Goal: Information Seeking & Learning: Learn about a topic

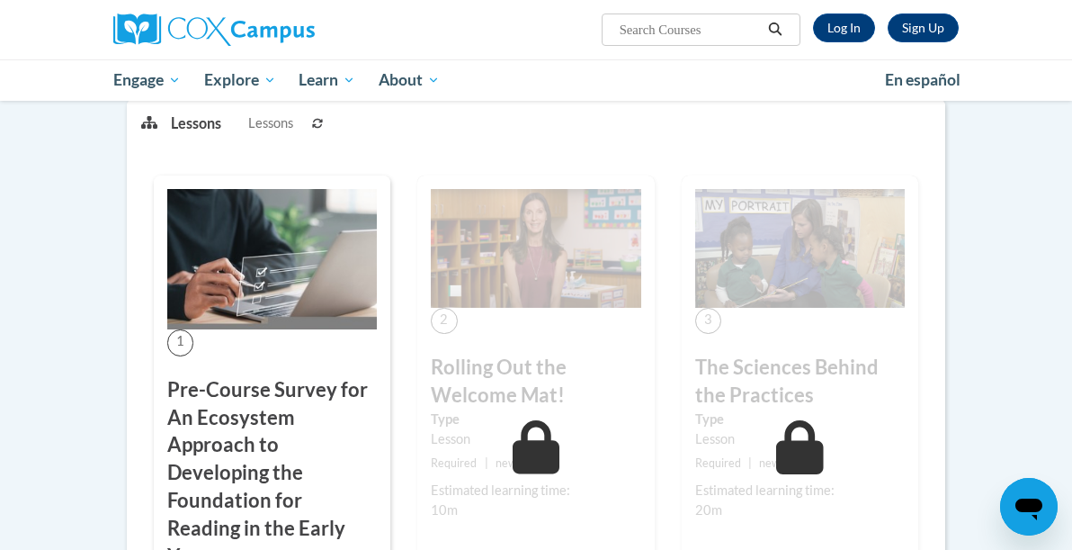
scroll to position [333, 16]
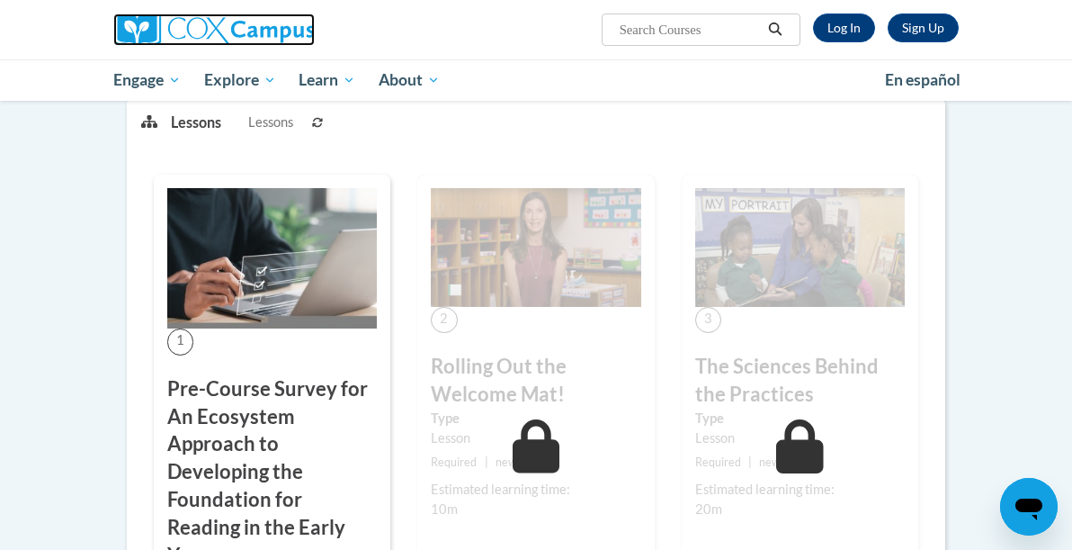
click at [113, 35] on img at bounding box center [213, 29] width 201 height 32
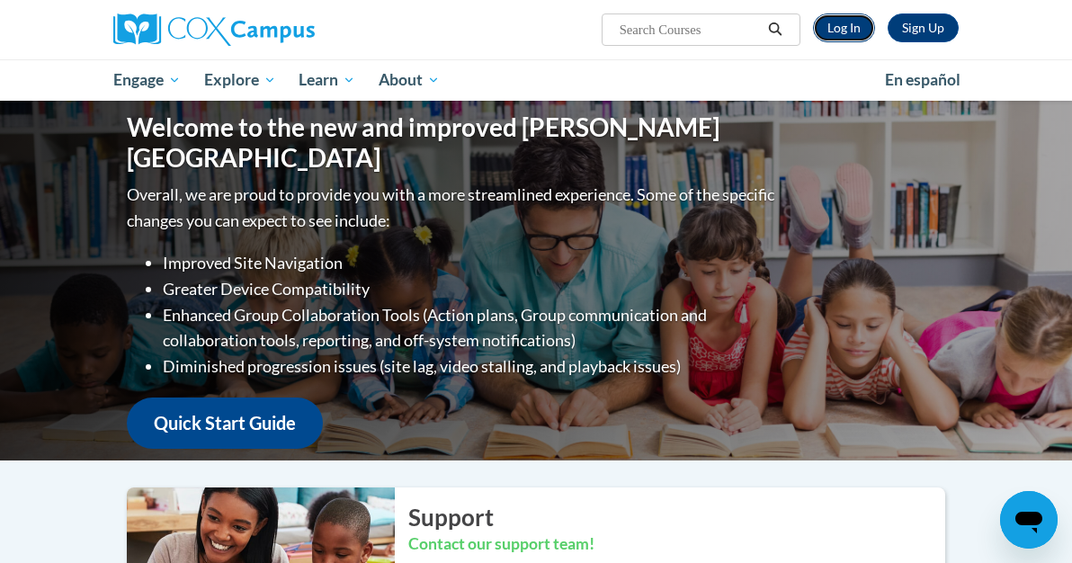
click at [875, 26] on link "Log In" at bounding box center [844, 27] width 62 height 29
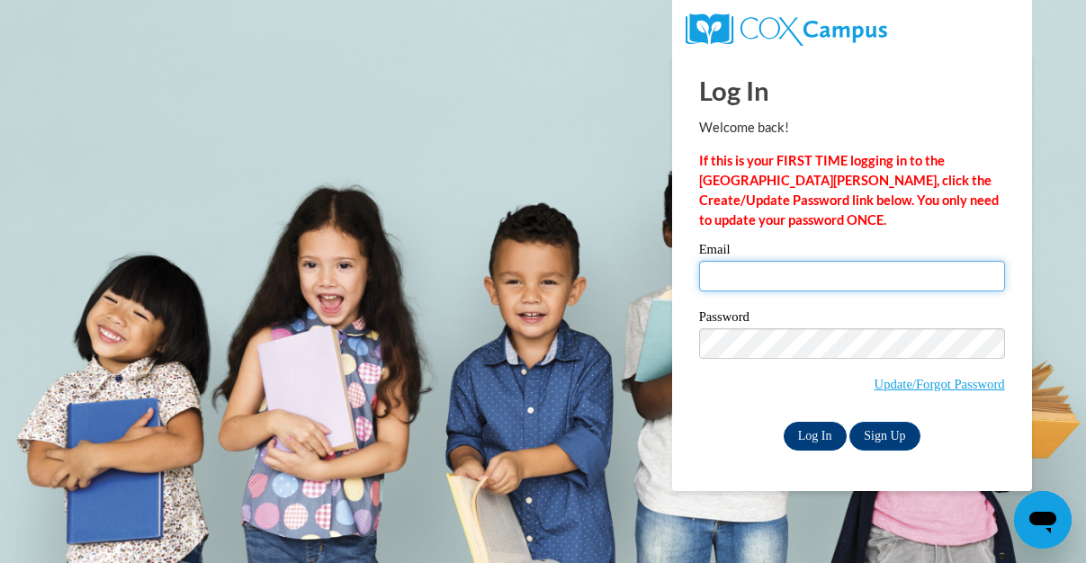
type input "deebrew40@gmail.com"
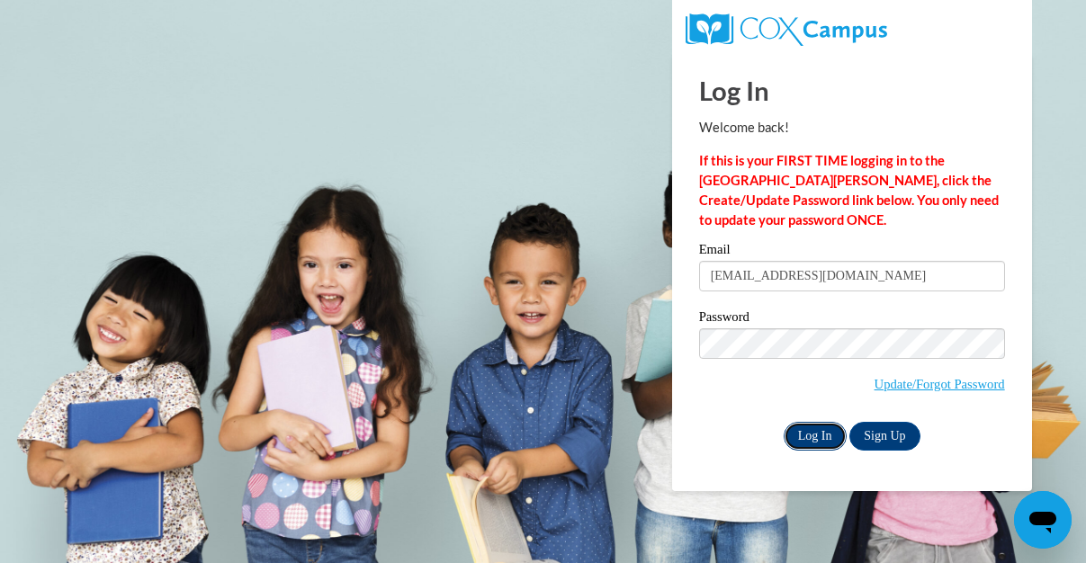
click at [819, 433] on input "Log In" at bounding box center [814, 436] width 63 height 29
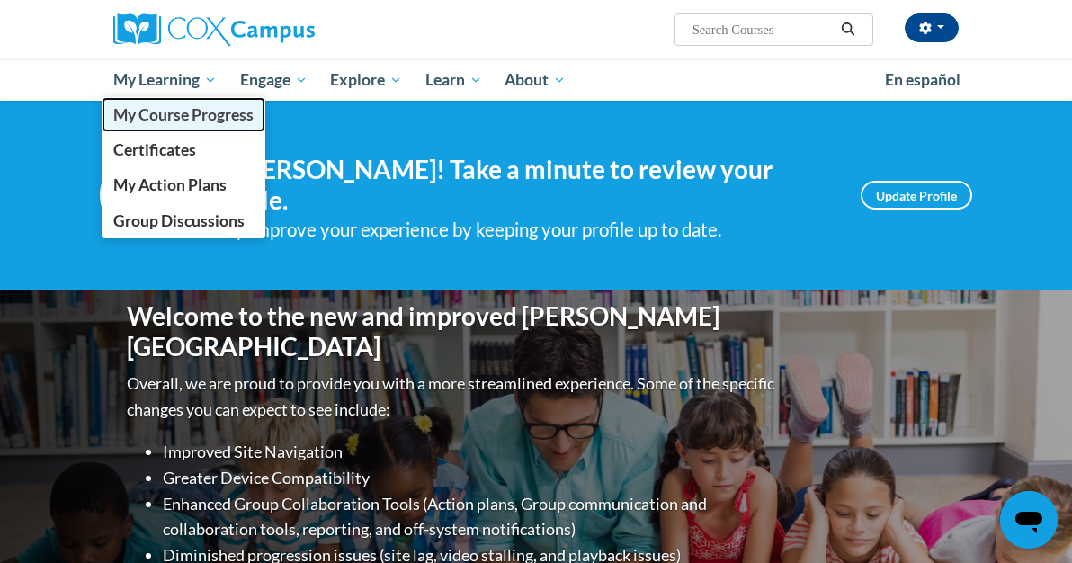
click at [113, 114] on span "My Course Progress" at bounding box center [183, 114] width 140 height 19
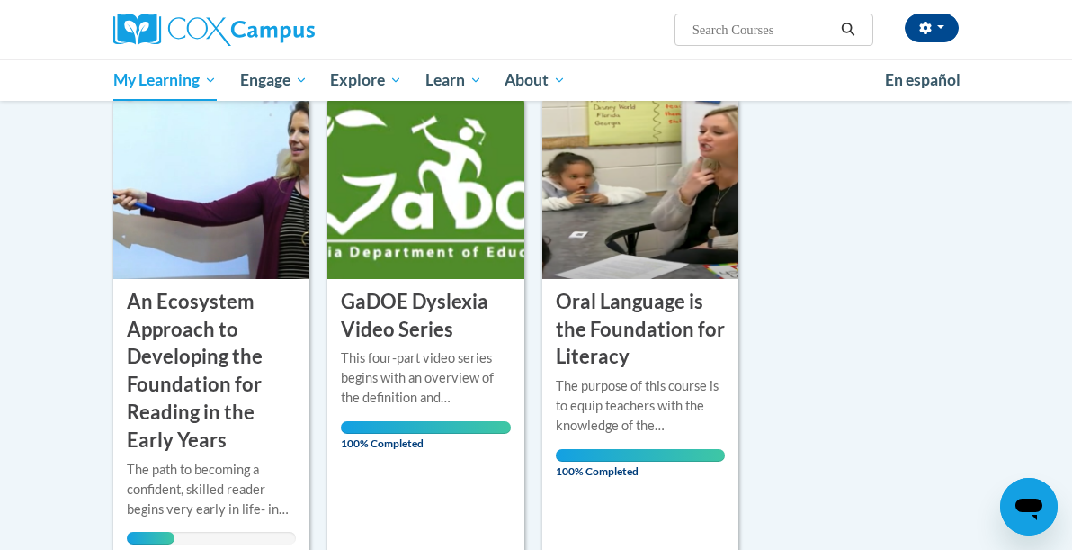
scroll to position [266, 0]
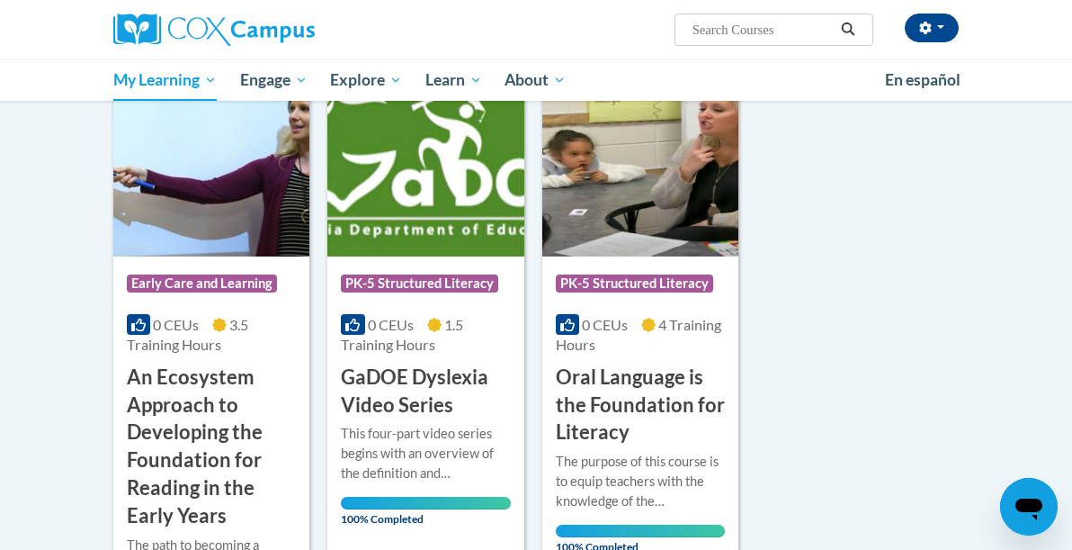
click at [145, 352] on div "0 CEUs 3.5 Training Hours" at bounding box center [211, 335] width 169 height 40
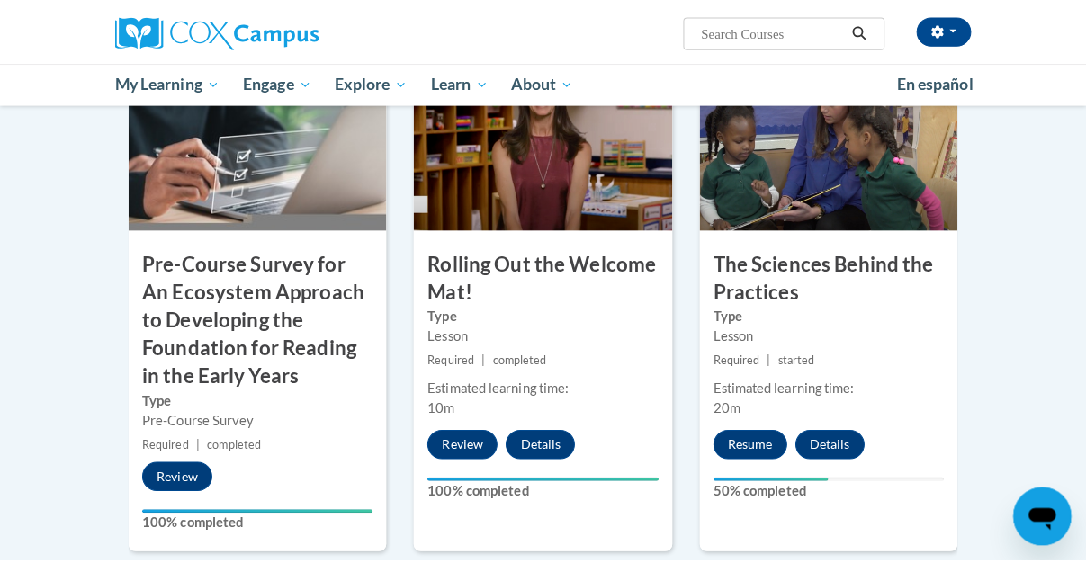
scroll to position [466, 0]
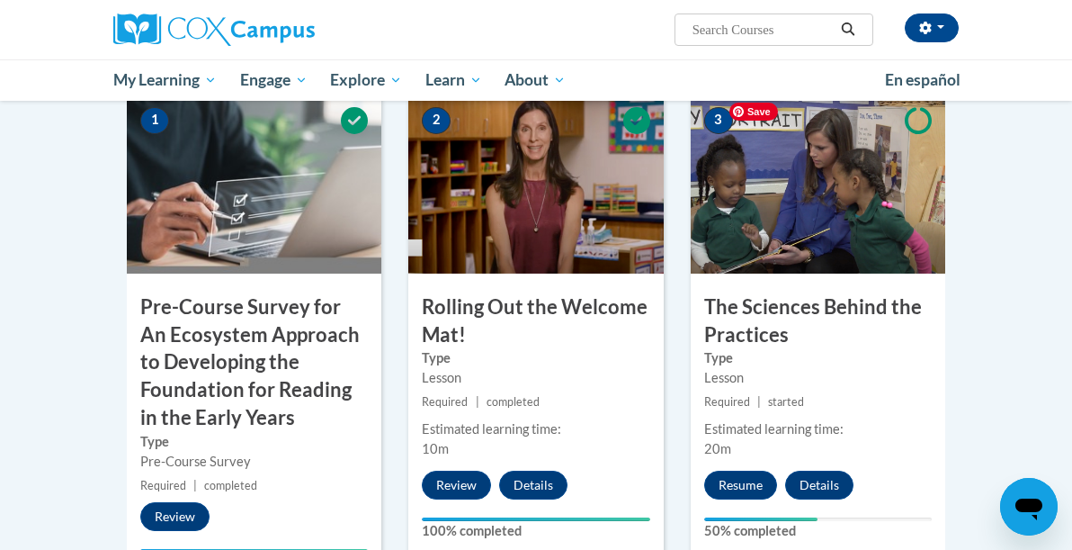
click at [892, 272] on img at bounding box center [818, 184] width 255 height 180
click at [765, 480] on button "Resume" at bounding box center [740, 484] width 73 height 29
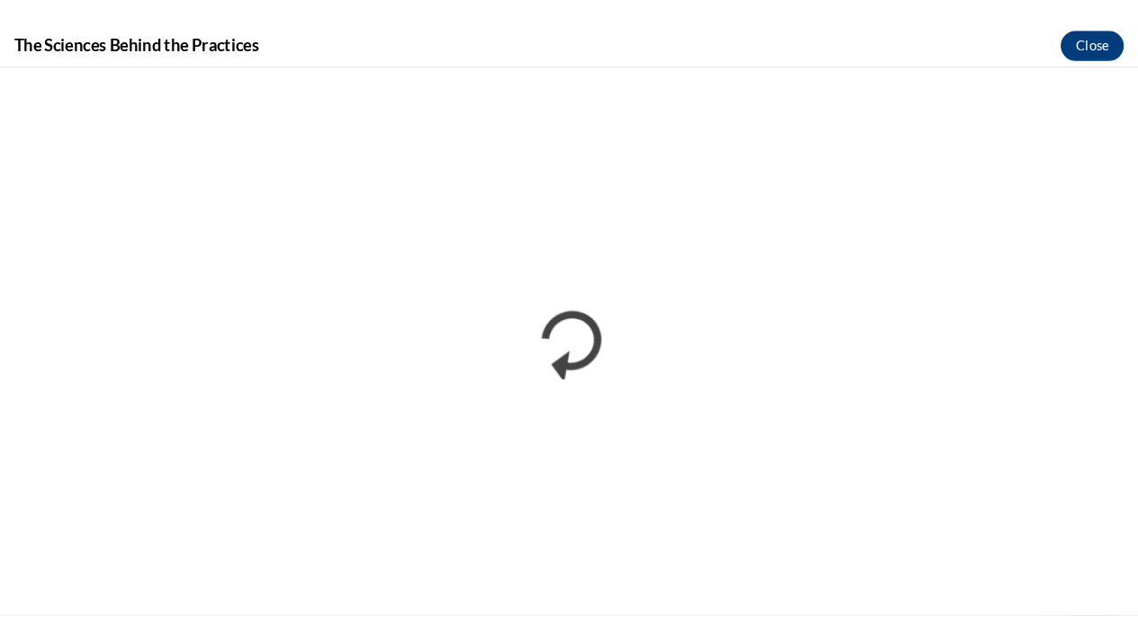
scroll to position [0, 0]
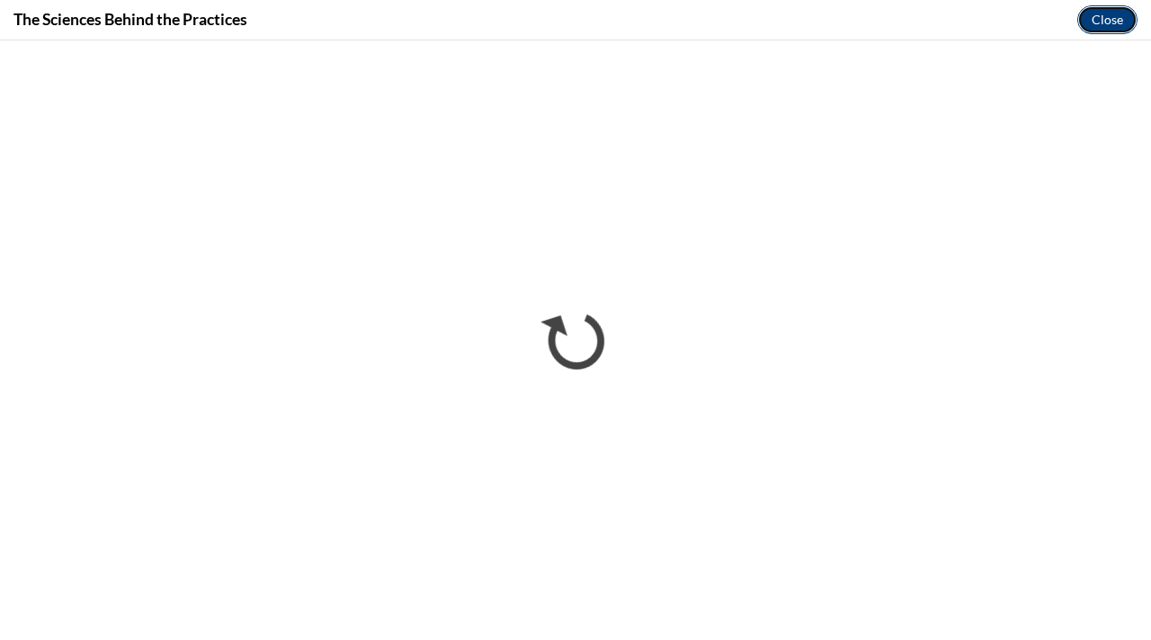
click at [1071, 18] on button "Close" at bounding box center [1108, 19] width 60 height 29
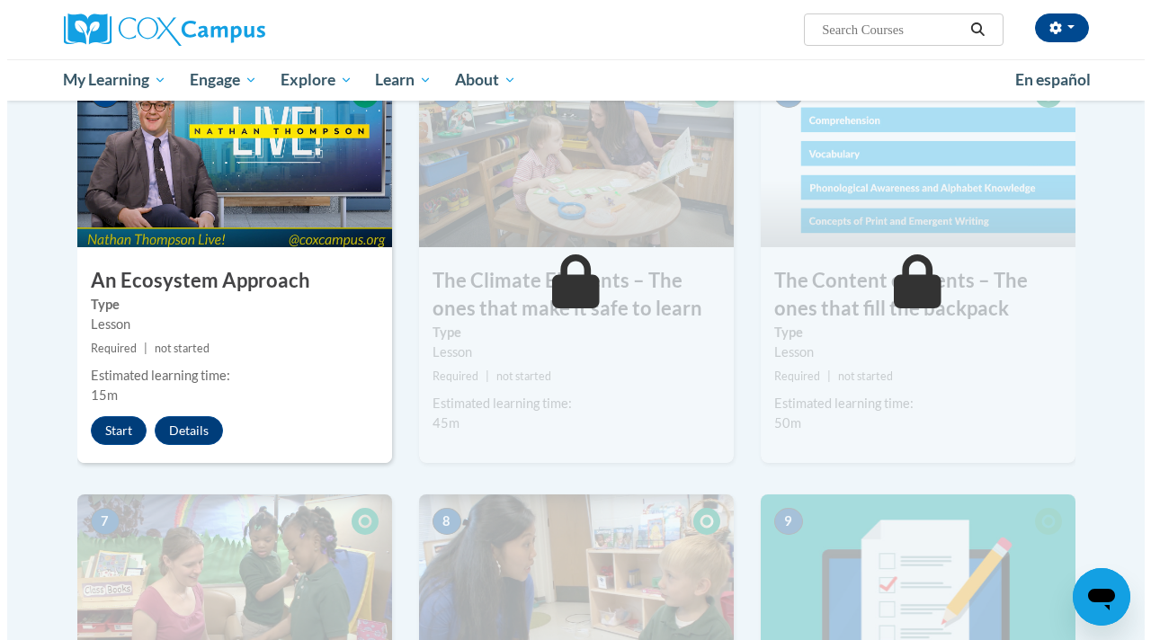
scroll to position [989, 0]
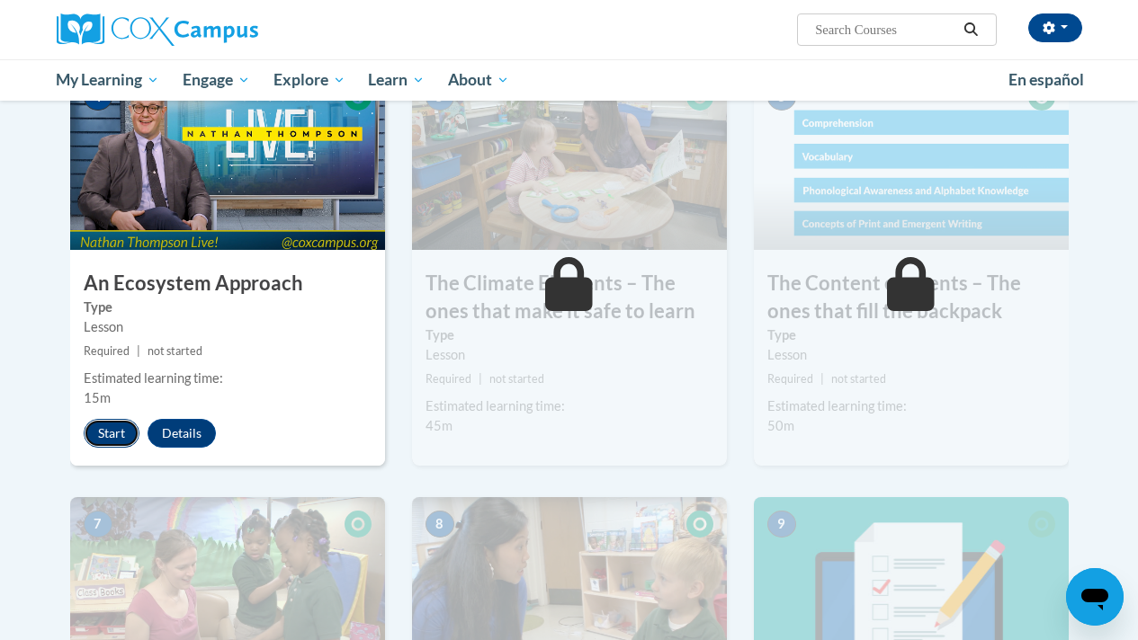
click at [114, 436] on button "Start" at bounding box center [112, 433] width 56 height 29
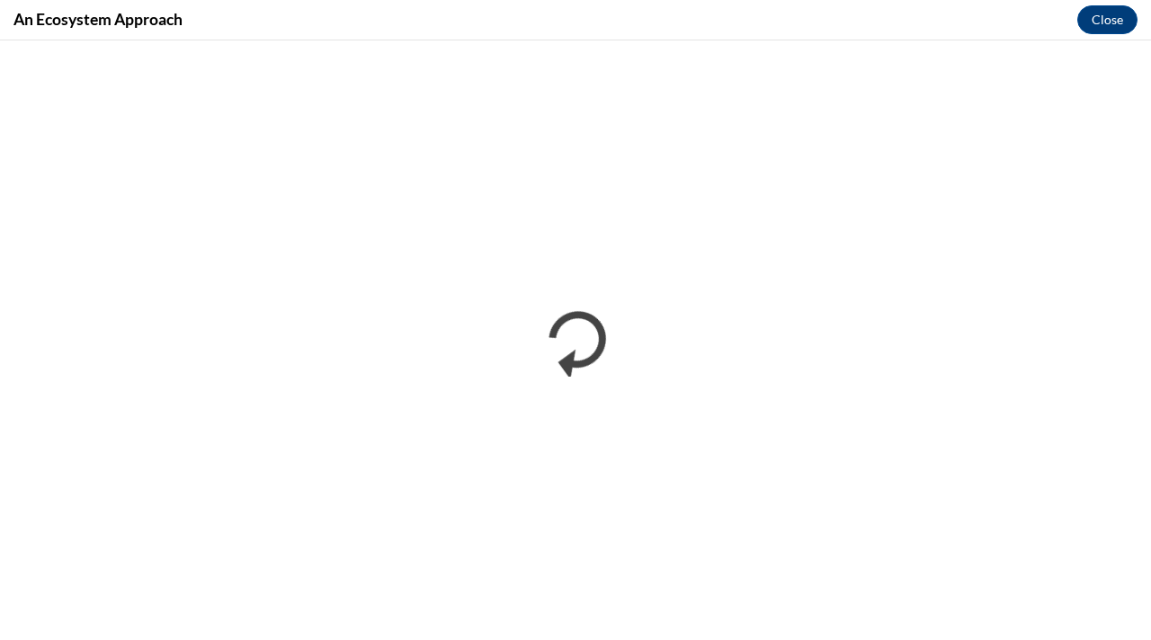
scroll to position [0, 0]
